Goal: Navigation & Orientation: Find specific page/section

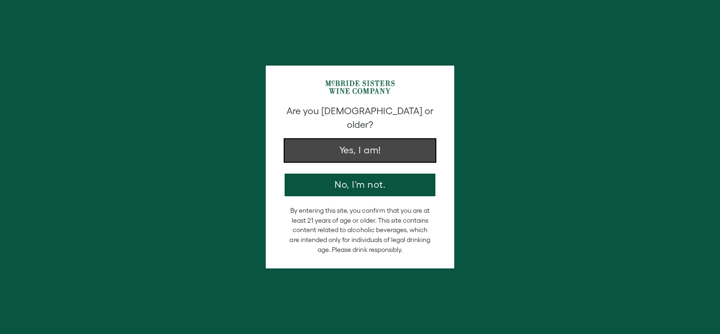
click at [369, 139] on button "Yes, I am!" at bounding box center [360, 150] width 151 height 23
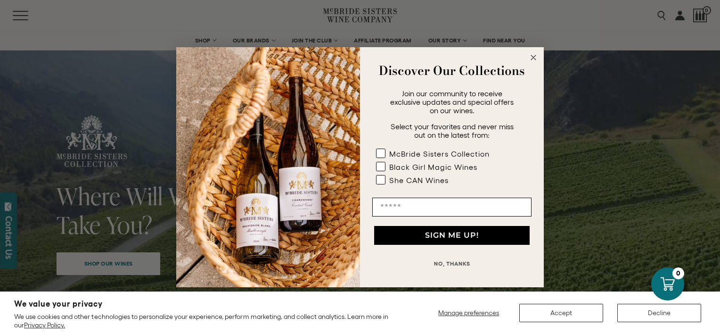
click at [531, 54] on circle "Close dialog" at bounding box center [533, 57] width 11 height 11
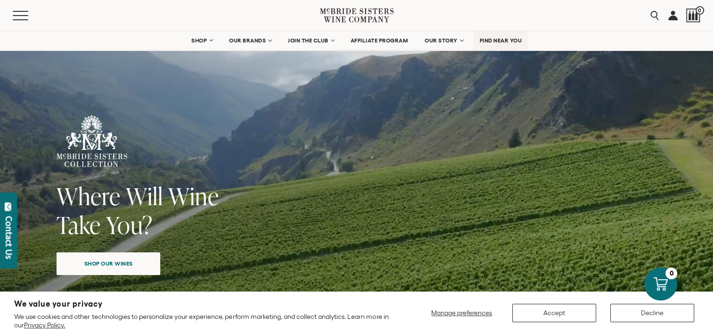
click at [500, 41] on span "FIND NEAR YOU" at bounding box center [501, 40] width 42 height 7
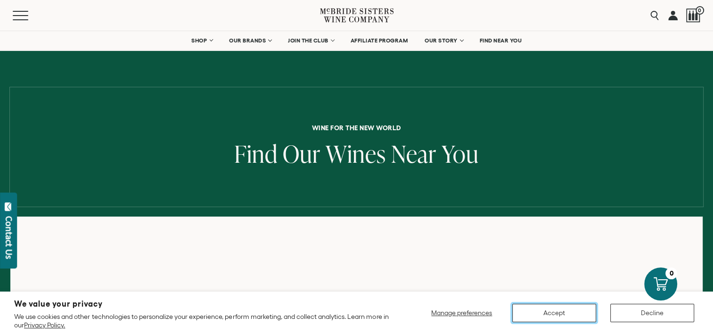
click at [571, 316] on button "Accept" at bounding box center [554, 313] width 84 height 18
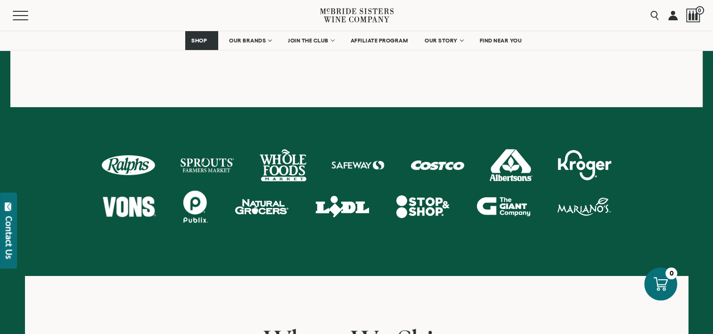
scroll to position [471, 0]
